Goal: Task Accomplishment & Management: Use online tool/utility

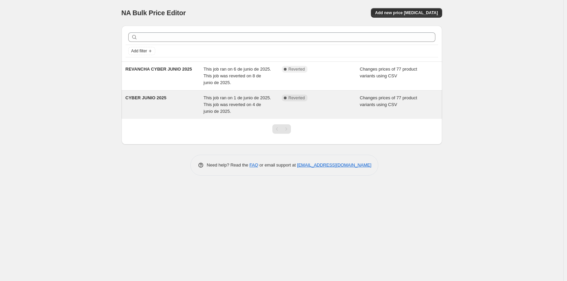
click at [222, 97] on span "This job ran on 1 de junio de 2025. This job was reverted on 4 de junio de 2025." at bounding box center [238, 104] width 68 height 19
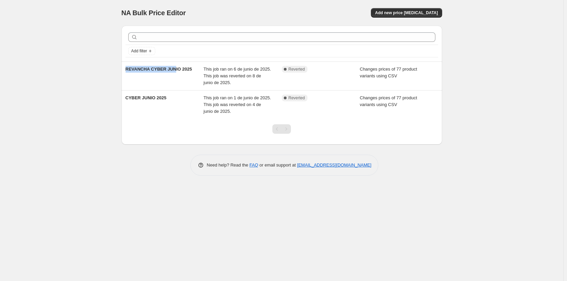
drag, startPoint x: 173, startPoint y: 74, endPoint x: 89, endPoint y: 69, distance: 83.9
click at [89, 69] on div "NA Bulk Price Editor. This page is ready NA Bulk Price Editor Add new price cha…" at bounding box center [281, 140] width 563 height 281
click at [91, 76] on div "NA Bulk Price Editor. This page is ready NA Bulk Price Editor Add new price cha…" at bounding box center [281, 140] width 563 height 281
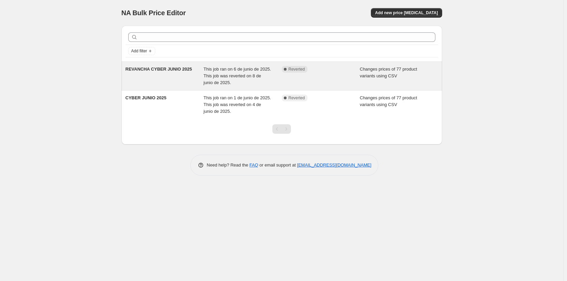
click at [183, 71] on span "REVANCHA CYBER JUNIO 2025" at bounding box center [159, 68] width 66 height 5
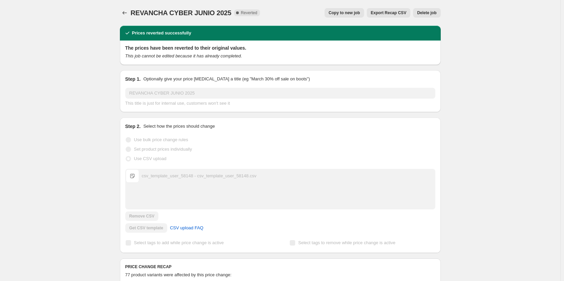
click at [431, 14] on span "Delete job" at bounding box center [426, 12] width 19 height 5
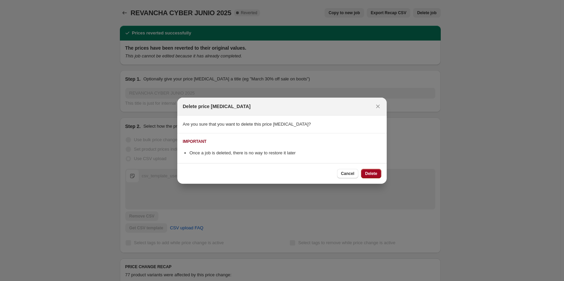
click at [371, 171] on span "Delete" at bounding box center [371, 173] width 12 height 5
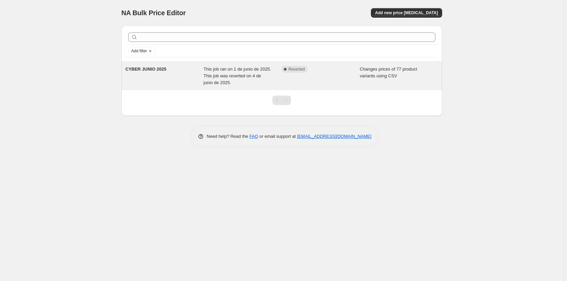
click at [166, 70] on div "CYBER JUNIO 2025" at bounding box center [165, 76] width 78 height 20
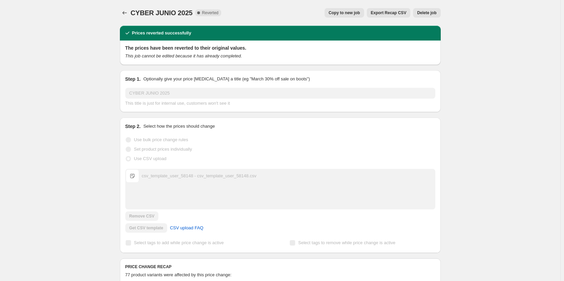
click at [434, 12] on span "Delete job" at bounding box center [426, 12] width 19 height 5
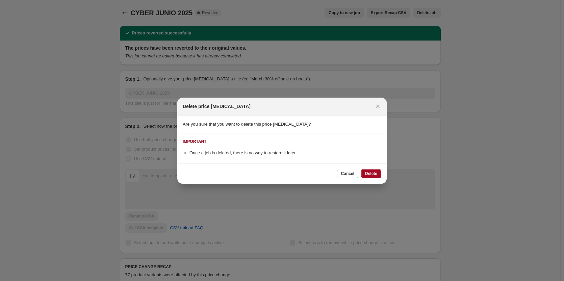
click at [374, 174] on span "Delete" at bounding box center [371, 173] width 12 height 5
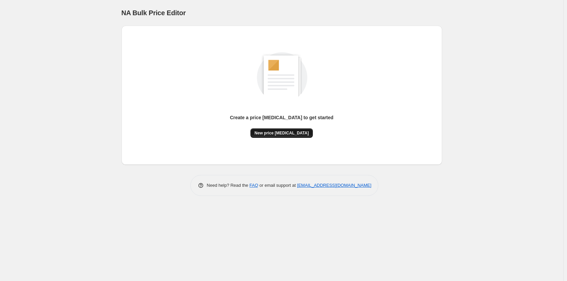
click at [279, 135] on span "New price change job" at bounding box center [281, 132] width 54 height 5
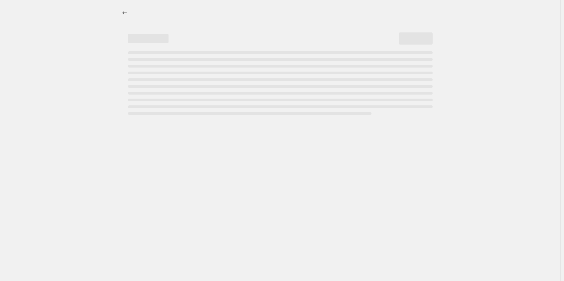
select select "percentage"
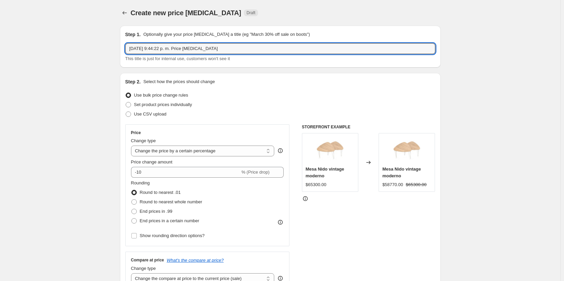
drag, startPoint x: 234, startPoint y: 49, endPoint x: 34, endPoint y: 45, distance: 200.2
type input "CYBER MONDAY OCTUBRE 2025"
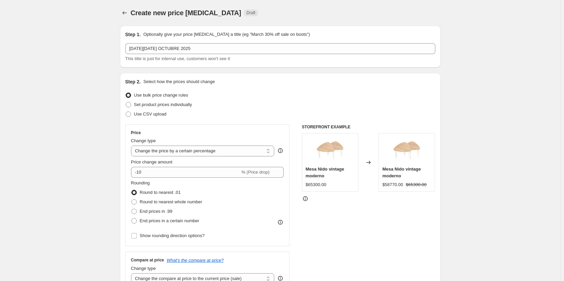
click at [136, 111] on span "Use CSV upload" at bounding box center [150, 114] width 32 height 7
click at [126, 111] on input "Use CSV upload" at bounding box center [126, 111] width 0 height 0
radio input "true"
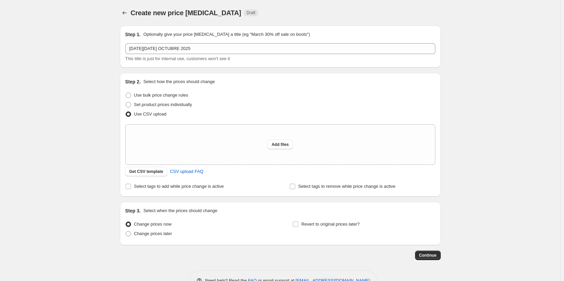
scroll to position [20, 0]
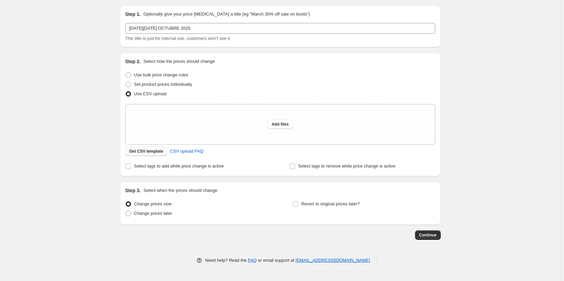
click at [149, 153] on span "Get CSV template" at bounding box center [146, 151] width 34 height 5
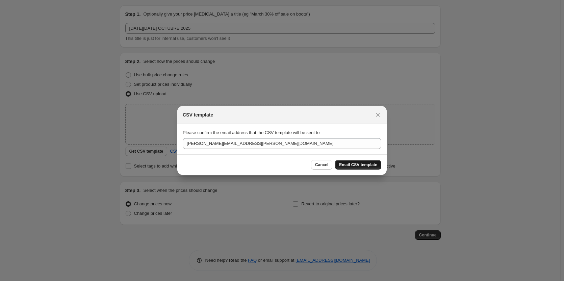
click at [356, 165] on span "Email CSV template" at bounding box center [358, 164] width 38 height 5
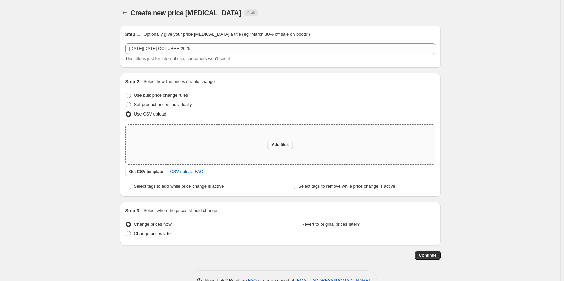
click at [279, 144] on span "Add files" at bounding box center [279, 144] width 17 height 5
click at [285, 146] on span "Add files" at bounding box center [279, 144] width 17 height 5
type input "C:\fakepath\csv_template_user_58148.xlsx - csv_template_user_58148.csv"
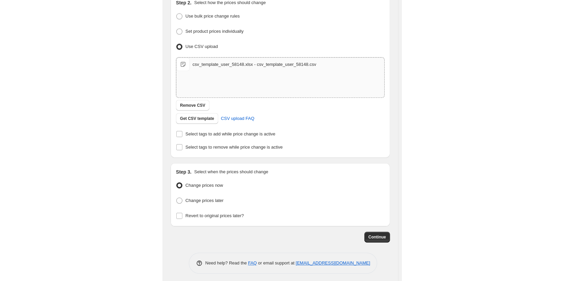
scroll to position [32, 0]
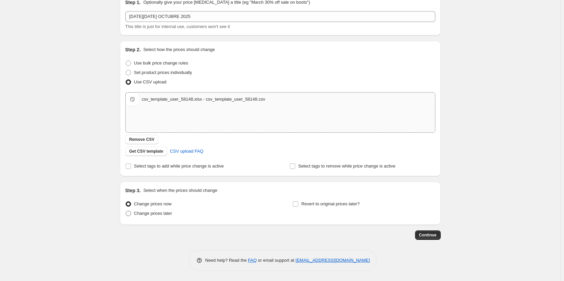
click at [131, 213] on span at bounding box center [128, 213] width 5 height 5
click at [126, 211] on input "Change prices later" at bounding box center [126, 211] width 0 height 0
radio input "true"
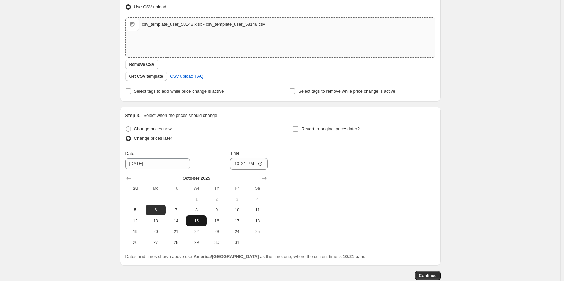
scroll to position [133, 0]
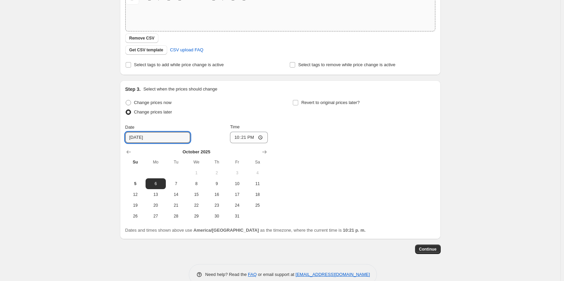
click at [53, 106] on div "Create new price change job. This page is ready Create new price change job Dra…" at bounding box center [280, 81] width 560 height 428
click at [252, 137] on input "22:21" at bounding box center [249, 137] width 38 height 11
click at [261, 138] on input "22:21" at bounding box center [249, 137] width 38 height 11
type input "23:30"
click at [94, 156] on div "Create new price change job. This page is ready Create new price change job Dra…" at bounding box center [280, 81] width 560 height 428
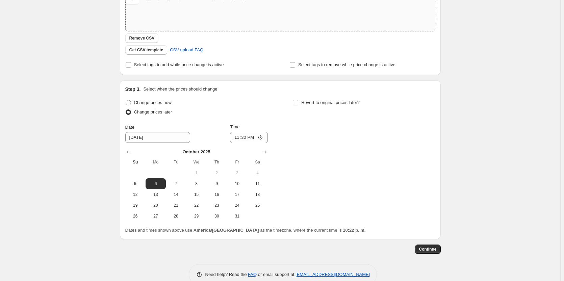
click at [363, 145] on div "Change prices now Change prices later Date 10/6/2025 Time 23:30 October 2025 Su…" at bounding box center [280, 160] width 310 height 124
click at [263, 138] on input "23:30" at bounding box center [249, 137] width 38 height 11
click at [326, 134] on div "Change prices now Change prices later Date 10/6/2025 Time 23:30 October 2025 Su…" at bounding box center [280, 160] width 310 height 124
click at [138, 183] on span "5" at bounding box center [135, 183] width 15 height 5
click at [157, 180] on button "6" at bounding box center [155, 183] width 20 height 11
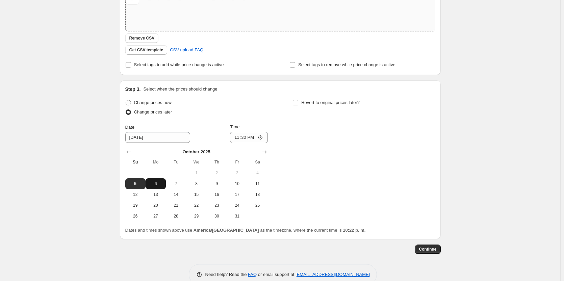
type input "10/6/2025"
click at [249, 138] on input "23:30" at bounding box center [249, 137] width 38 height 11
click at [262, 138] on input "23:30" at bounding box center [249, 137] width 38 height 11
type input "00:30"
click at [136, 183] on span "5" at bounding box center [135, 183] width 15 height 5
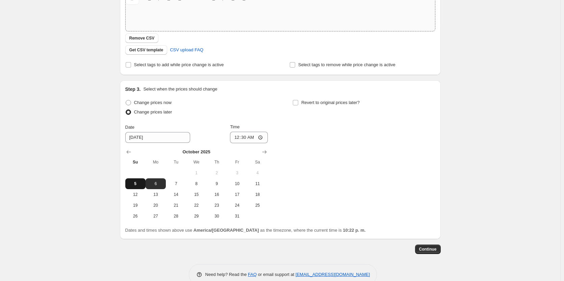
type input "10/5/2025"
click at [256, 138] on input "00:30" at bounding box center [249, 137] width 38 height 11
click at [262, 137] on input "00:30" at bounding box center [249, 137] width 38 height 11
type input "23:40"
click at [330, 152] on div "Change prices now Change prices later Date 10/5/2025 Time 23:40 October 2025 Su…" at bounding box center [280, 160] width 310 height 124
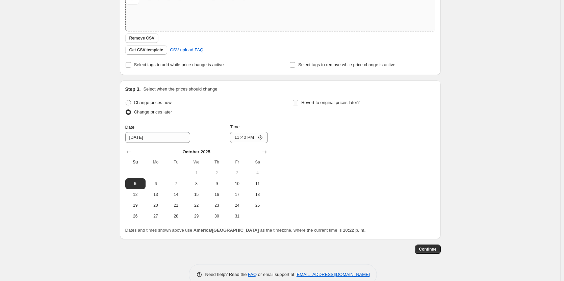
click at [296, 101] on input "Revert to original prices later?" at bounding box center [295, 102] width 5 height 5
checkbox input "true"
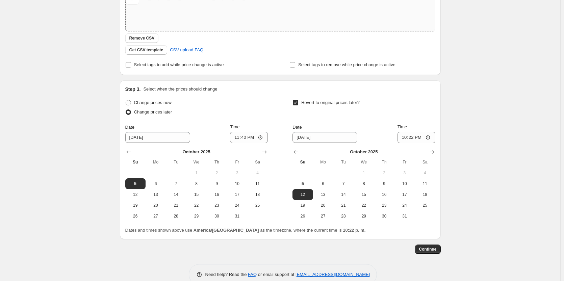
click at [66, 155] on div "Create new price change job. This page is ready Create new price change job Dra…" at bounding box center [280, 81] width 560 height 428
click at [305, 138] on input "10/12/2025" at bounding box center [324, 137] width 65 height 11
click at [367, 183] on span "8" at bounding box center [363, 183] width 15 height 5
type input "10/8/2025"
click at [417, 137] on input "22:22" at bounding box center [416, 137] width 38 height 11
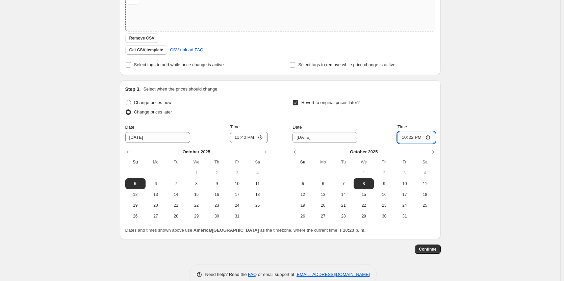
click at [428, 136] on input "22:22" at bounding box center [416, 137] width 38 height 11
type input "23:59"
click at [386, 243] on div "Step 1. Optionally give your price change job a title (eg "March 30% off sale o…" at bounding box center [277, 70] width 326 height 367
click at [248, 136] on input "23:40" at bounding box center [249, 137] width 38 height 11
click at [260, 137] on input "23:40" at bounding box center [249, 137] width 38 height 11
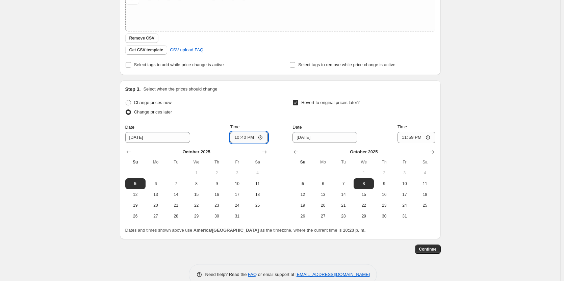
click at [253, 138] on input "22:40" at bounding box center [249, 137] width 38 height 11
click at [263, 138] on input "22:40" at bounding box center [249, 137] width 38 height 11
type input "22:30"
click at [271, 113] on div "Change prices now Change prices later Date 10/5/2025 Time 22:30 October 2025 Su…" at bounding box center [280, 160] width 310 height 124
click at [57, 155] on div "Create new price change job. This page is ready Create new price change job Dra…" at bounding box center [280, 81] width 560 height 428
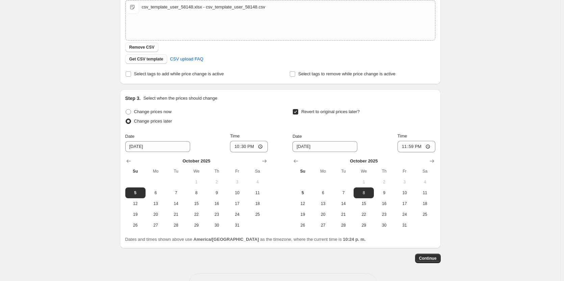
scroll to position [135, 0]
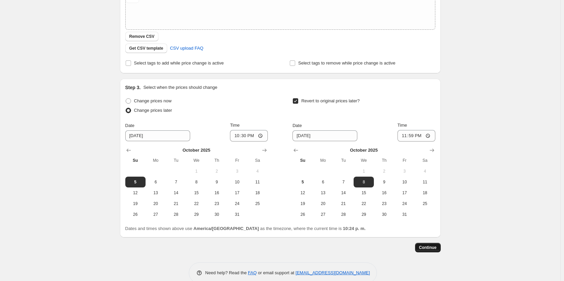
click at [428, 245] on span "Continue" at bounding box center [428, 247] width 18 height 5
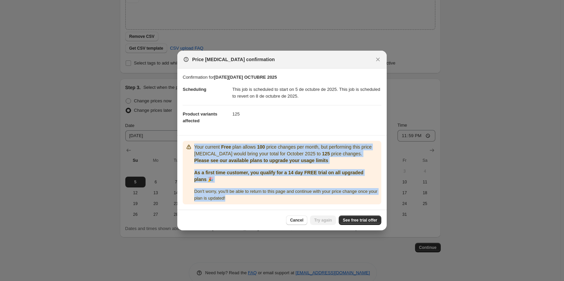
drag, startPoint x: 194, startPoint y: 147, endPoint x: 242, endPoint y: 197, distance: 69.5
click at [242, 197] on div "Your current Free plan allows 100 price changes per month, but performing this …" at bounding box center [286, 172] width 184 height 58
copy div "Your current Free plan allows 100 price changes per month, but performing this …"
click at [297, 221] on span "Cancel" at bounding box center [296, 219] width 13 height 5
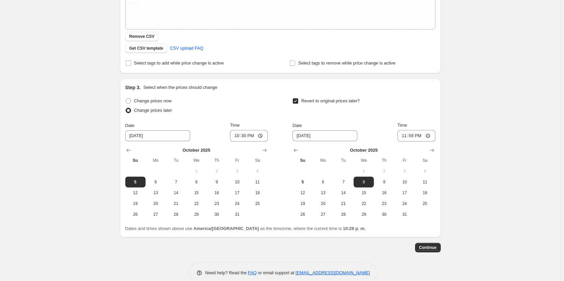
scroll to position [0, 0]
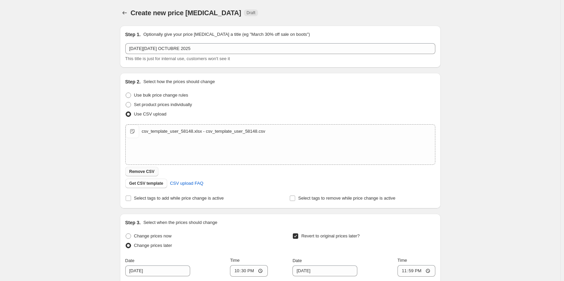
click at [145, 170] on span "Remove CSV" at bounding box center [141, 171] width 25 height 5
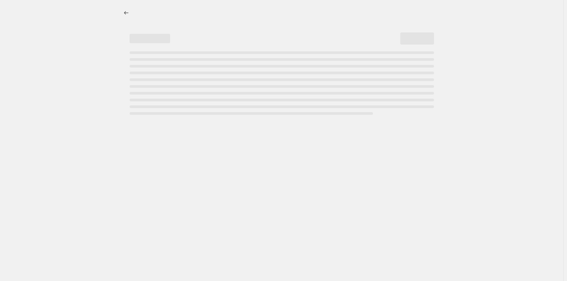
select select "percentage"
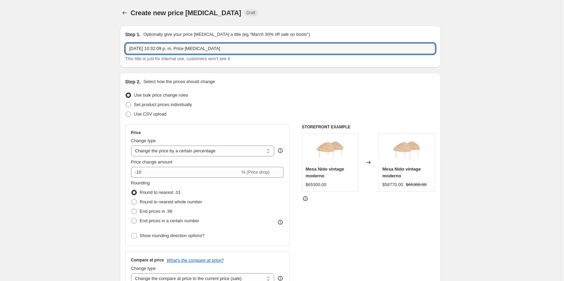
drag, startPoint x: 227, startPoint y: 49, endPoint x: 102, endPoint y: 46, distance: 125.2
type input "CYBER OCTUBRE 2025"
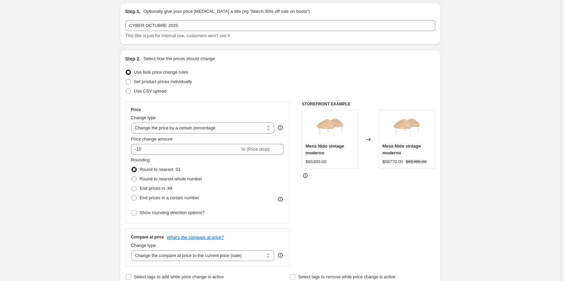
scroll to position [34, 0]
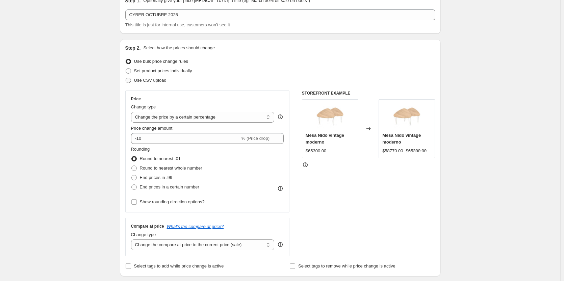
click at [129, 82] on span at bounding box center [128, 80] width 5 height 5
click at [126, 78] on input "Use CSV upload" at bounding box center [126, 78] width 0 height 0
radio input "true"
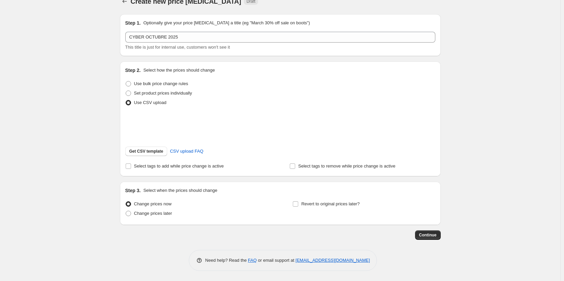
scroll to position [20, 0]
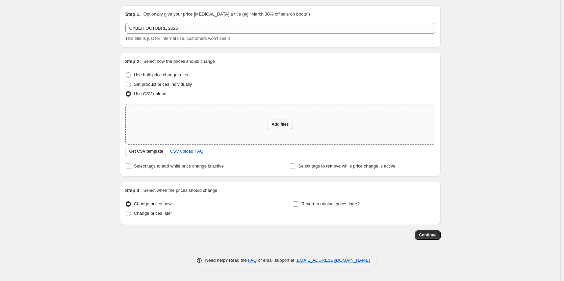
click at [286, 126] on span "Add files" at bounding box center [279, 124] width 17 height 5
type input "C:\fakepath\csv_template_user_58148.xlsx - csv_template_user_58148.csv"
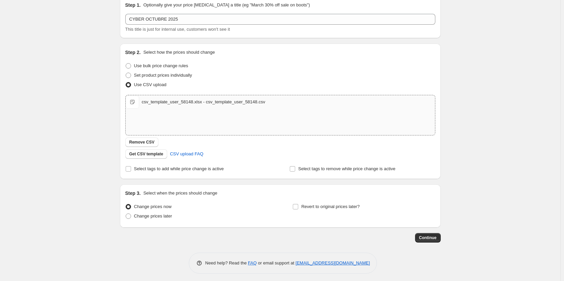
scroll to position [32, 0]
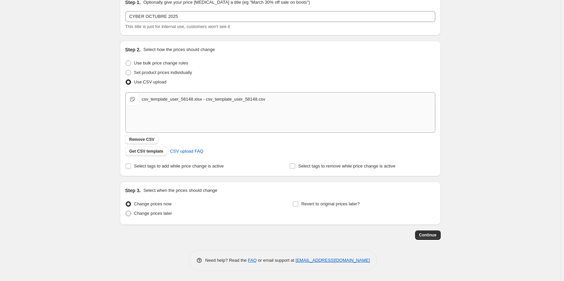
click at [130, 213] on span at bounding box center [128, 213] width 5 height 5
click at [126, 211] on input "Change prices later" at bounding box center [126, 211] width 0 height 0
radio input "true"
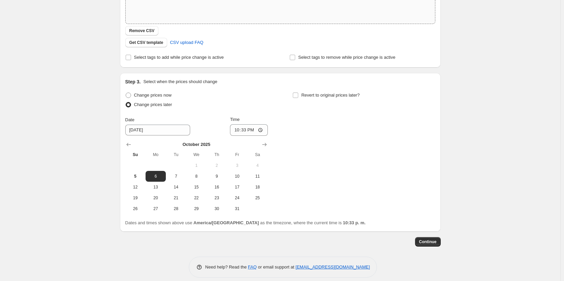
scroll to position [147, 0]
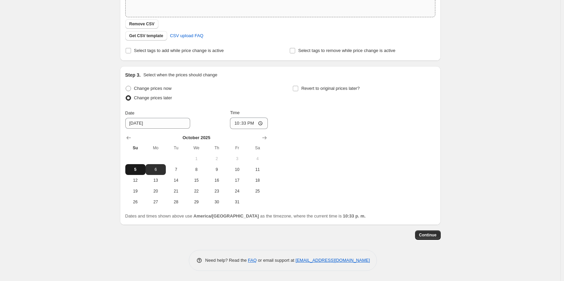
click at [137, 169] on span "5" at bounding box center [135, 169] width 15 height 5
type input "10/5/2025"
click at [262, 124] on input "22:33" at bounding box center [249, 122] width 38 height 11
type input "22:40"
click at [94, 147] on div "Create new price change job. This page is ready Create new price change job Dra…" at bounding box center [280, 67] width 560 height 428
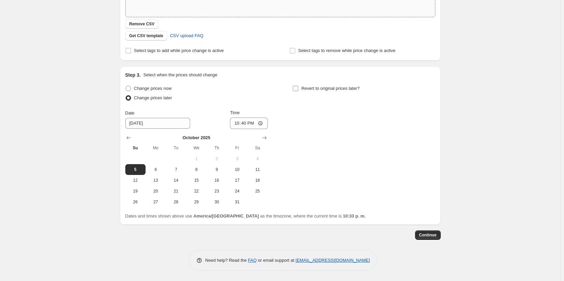
click at [298, 89] on input "Revert to original prices later?" at bounding box center [295, 88] width 5 height 5
checkbox input "true"
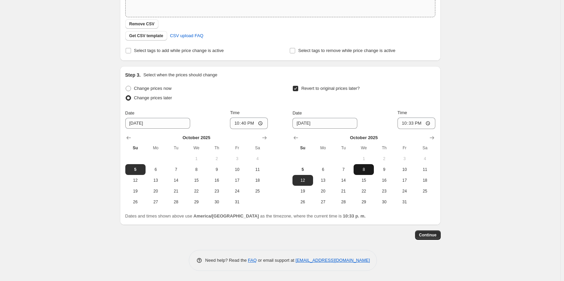
click at [361, 170] on span "8" at bounding box center [363, 169] width 15 height 5
type input "10/8/2025"
click at [423, 124] on input "22:33" at bounding box center [416, 122] width 38 height 11
click at [430, 124] on input "22:33" at bounding box center [416, 122] width 38 height 11
type input "23:59"
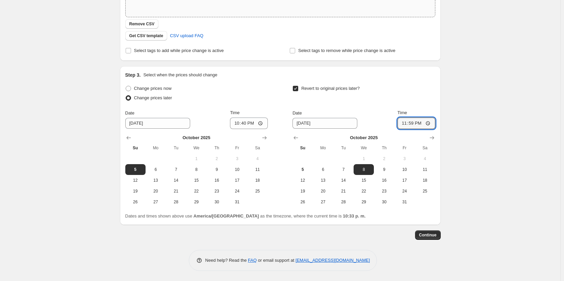
click at [477, 160] on div "Create new price change job. This page is ready Create new price change job Dra…" at bounding box center [280, 67] width 560 height 428
click at [428, 237] on span "Continue" at bounding box center [428, 234] width 18 height 5
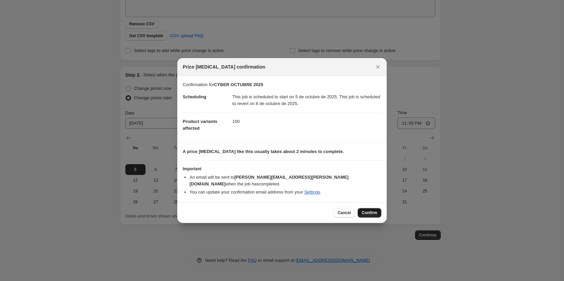
click at [371, 210] on span "Confirm" at bounding box center [369, 212] width 16 height 5
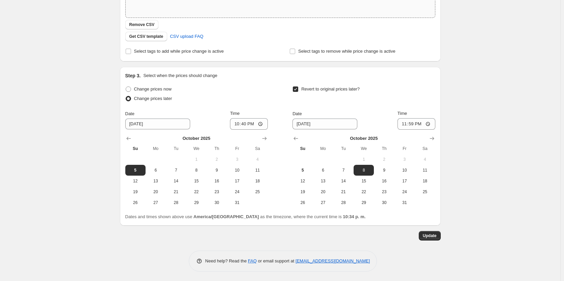
scroll to position [189, 0]
click at [428, 237] on span "Update" at bounding box center [430, 234] width 14 height 5
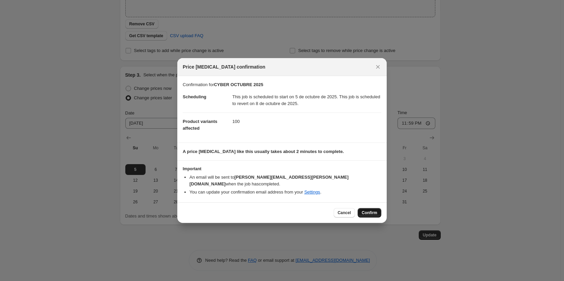
click at [369, 208] on button "Confirm" at bounding box center [369, 212] width 24 height 9
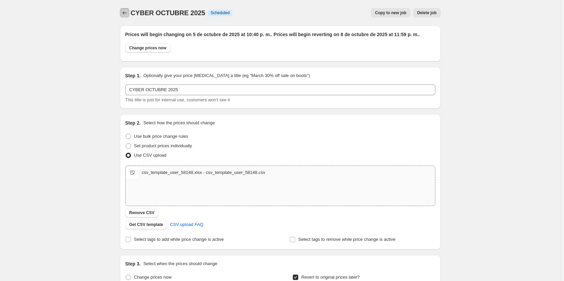
click at [125, 11] on icon "Price change jobs" at bounding box center [124, 12] width 7 height 7
